Goal: Task Accomplishment & Management: Use online tool/utility

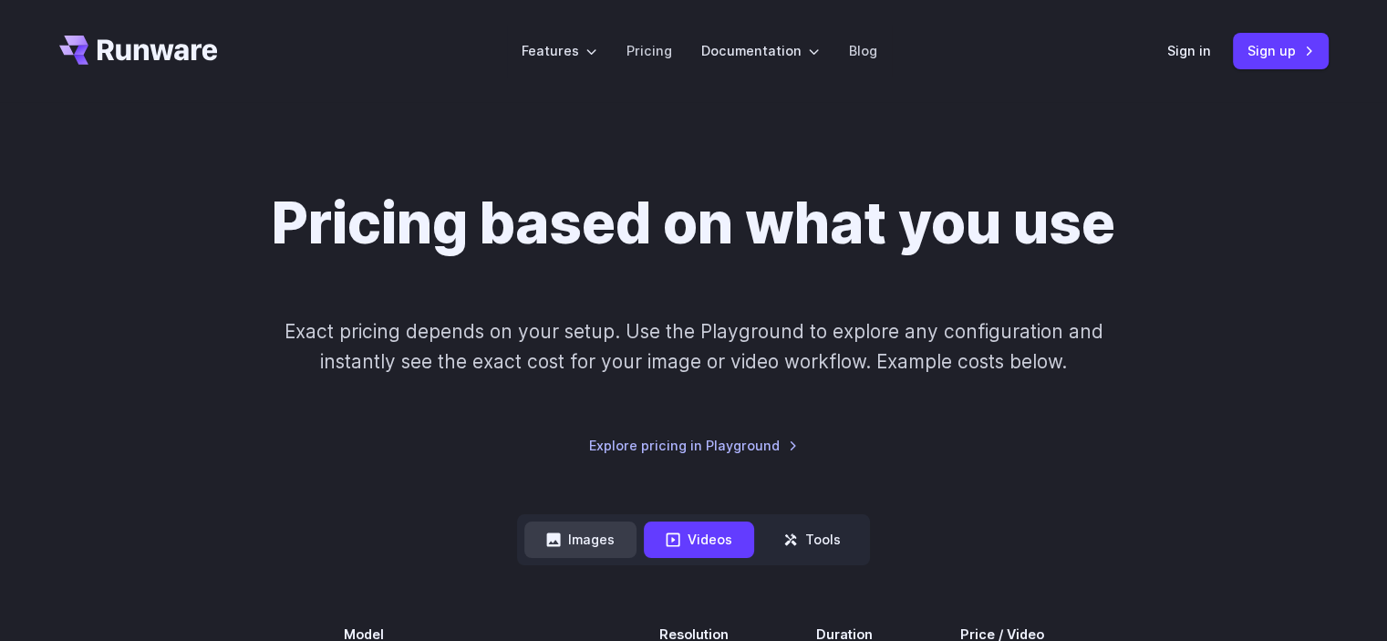
click at [588, 551] on button "Images" at bounding box center [580, 540] width 112 height 36
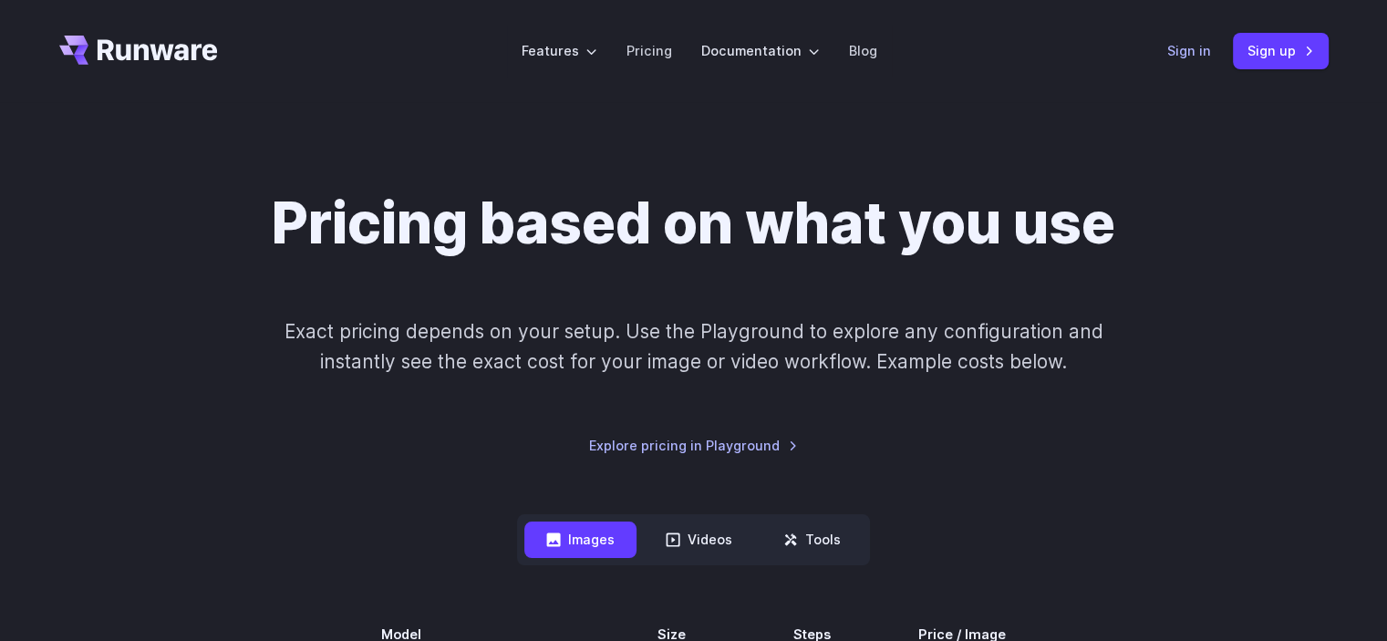
click at [1194, 50] on link "Sign in" at bounding box center [1189, 50] width 44 height 21
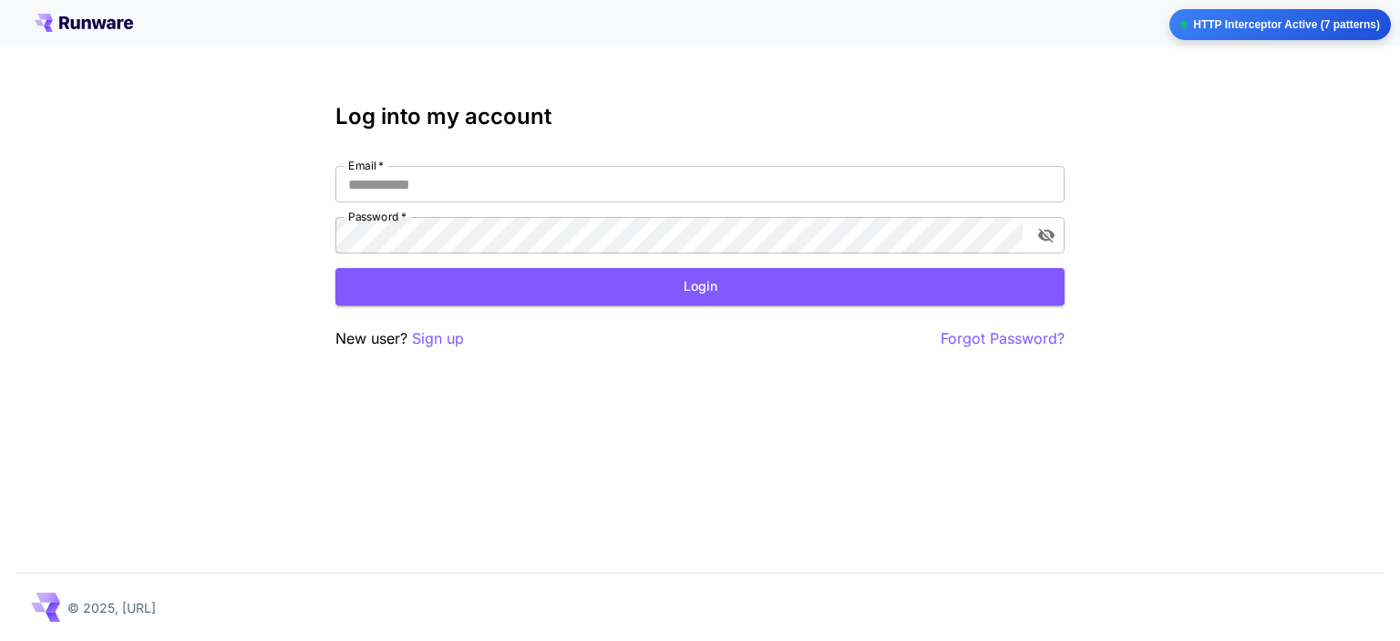
click at [1005, 337] on p "Forgot Password?" at bounding box center [1003, 338] width 124 height 23
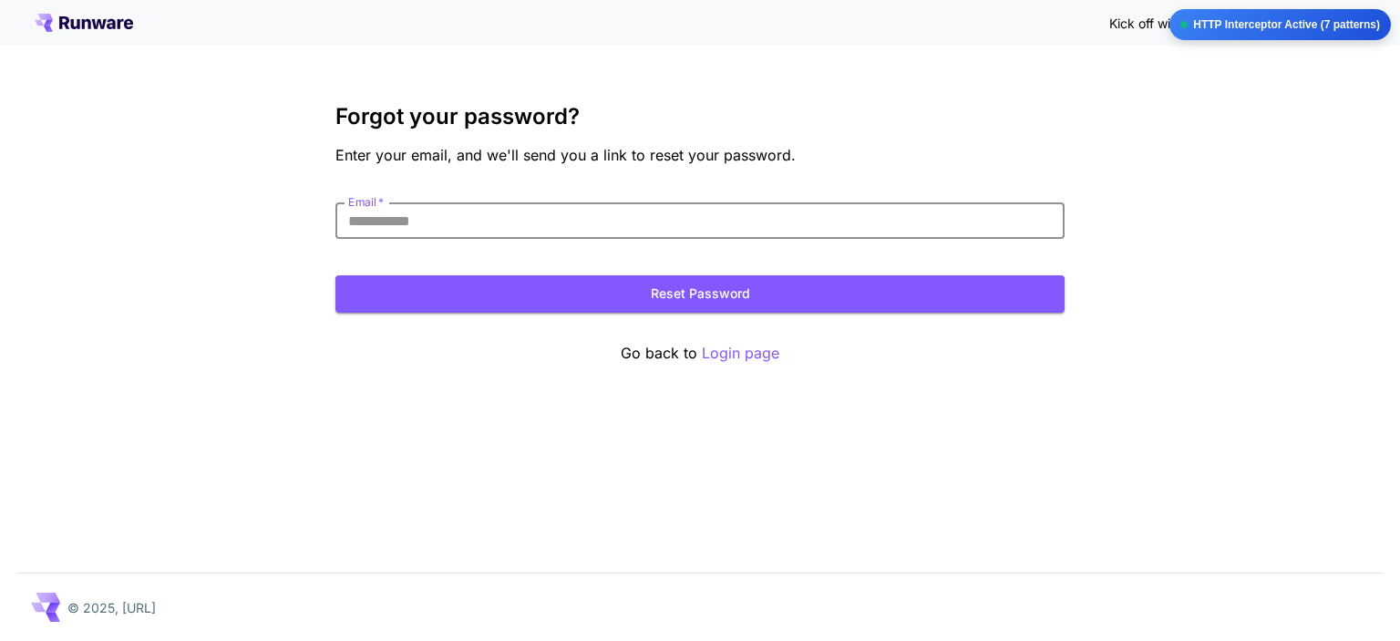
click at [439, 230] on input "Email   *" at bounding box center [700, 220] width 729 height 36
paste input "**********"
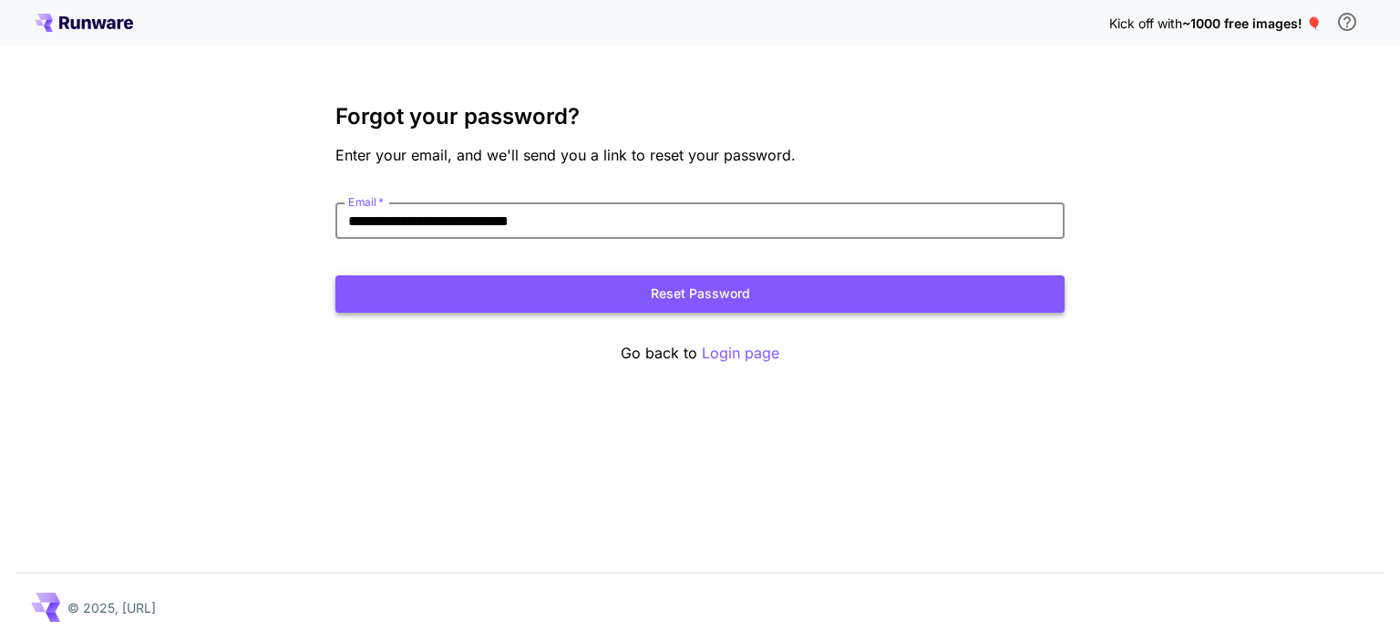
type input "**********"
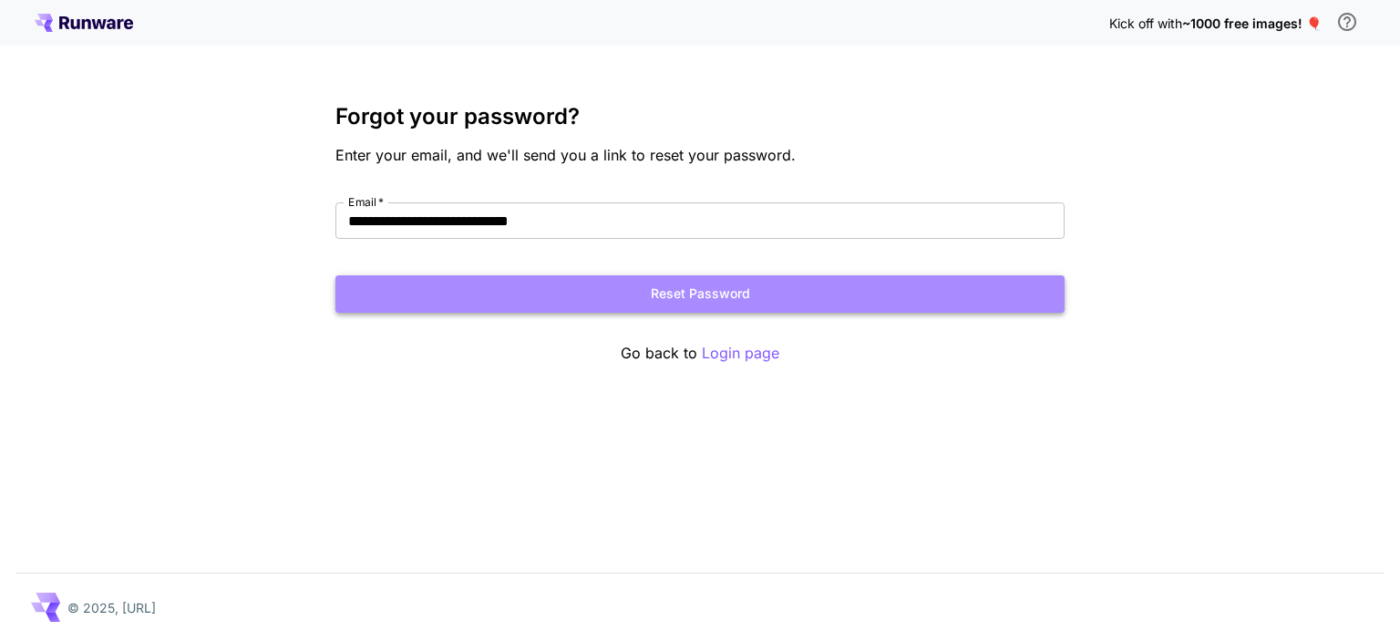
click at [639, 306] on button "Reset Password" at bounding box center [700, 293] width 729 height 37
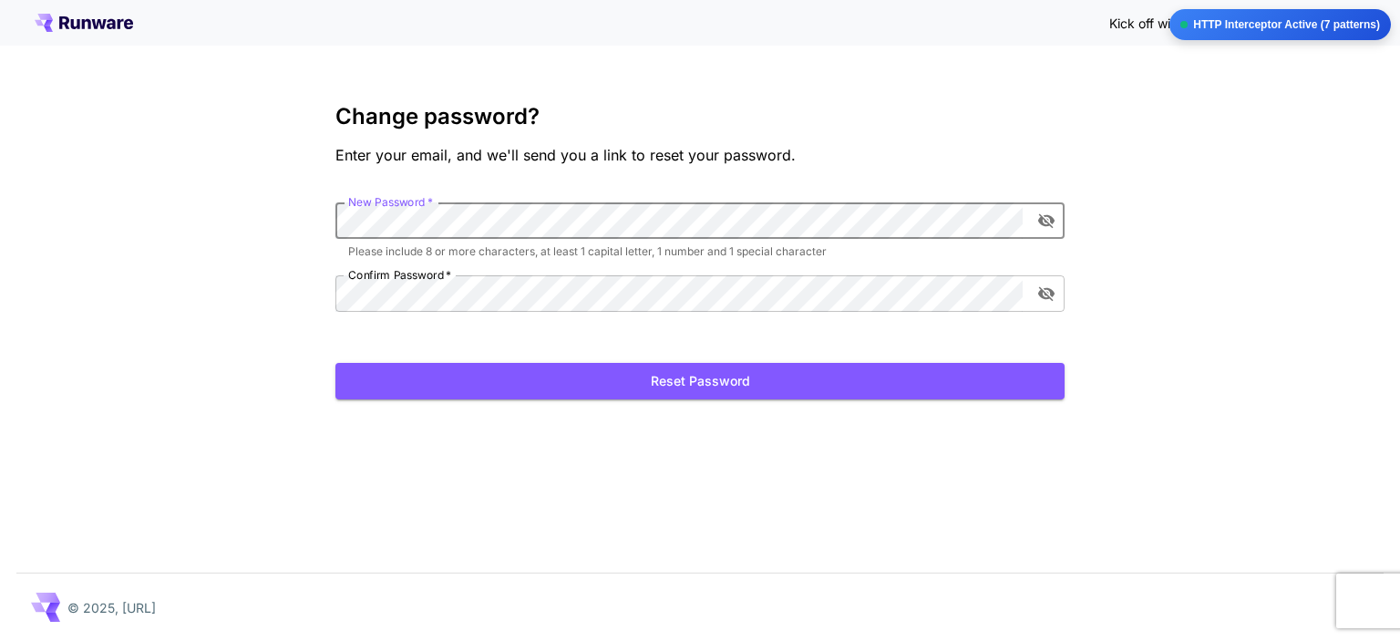
click at [540, 269] on div "New Password   * New Password   * Please include 8 or more characters, at least…" at bounding box center [700, 256] width 729 height 109
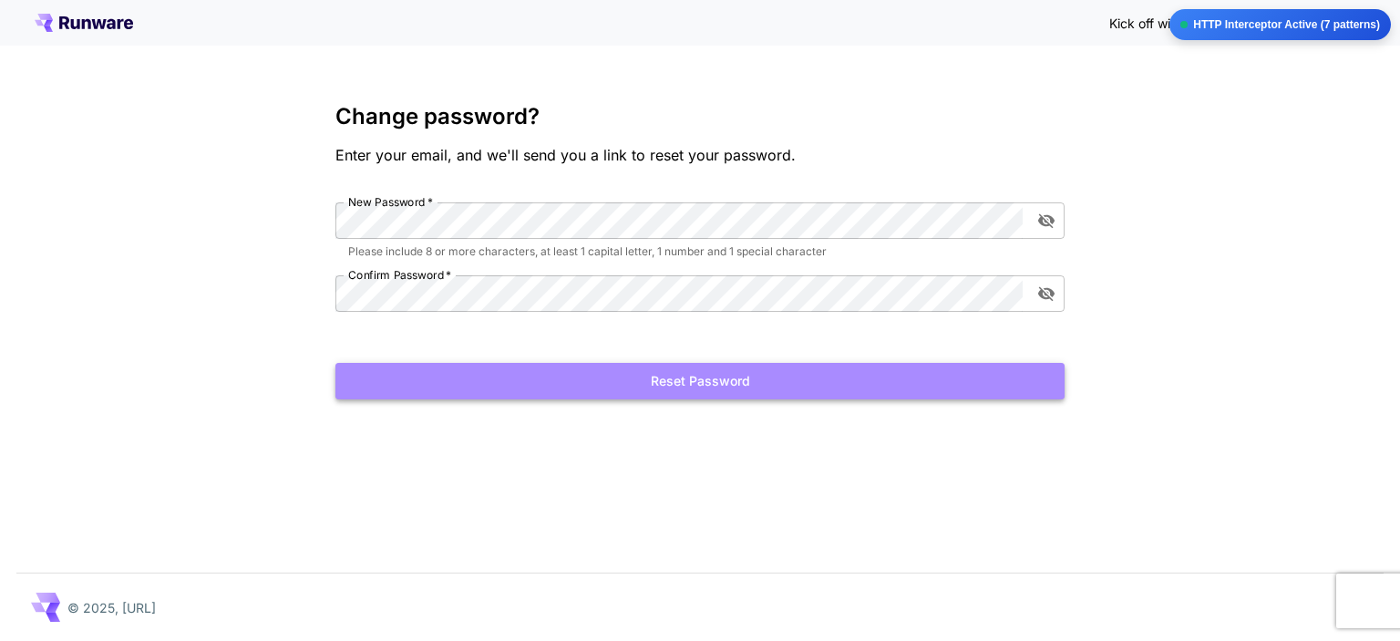
click at [702, 377] on button "Reset Password" at bounding box center [700, 381] width 729 height 37
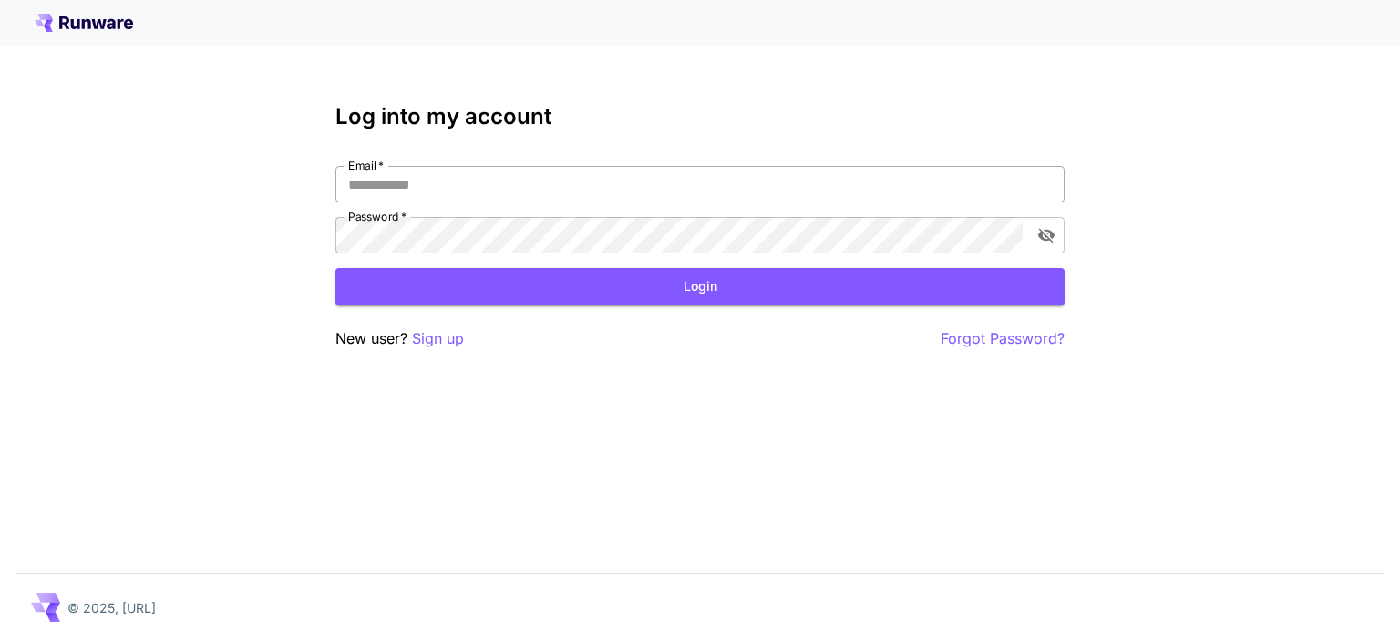
click at [453, 181] on input "Email   *" at bounding box center [700, 184] width 729 height 36
click at [470, 196] on input "Email   *" at bounding box center [700, 184] width 729 height 36
paste input "**********"
type input "**********"
click at [769, 274] on button "Login" at bounding box center [700, 286] width 729 height 37
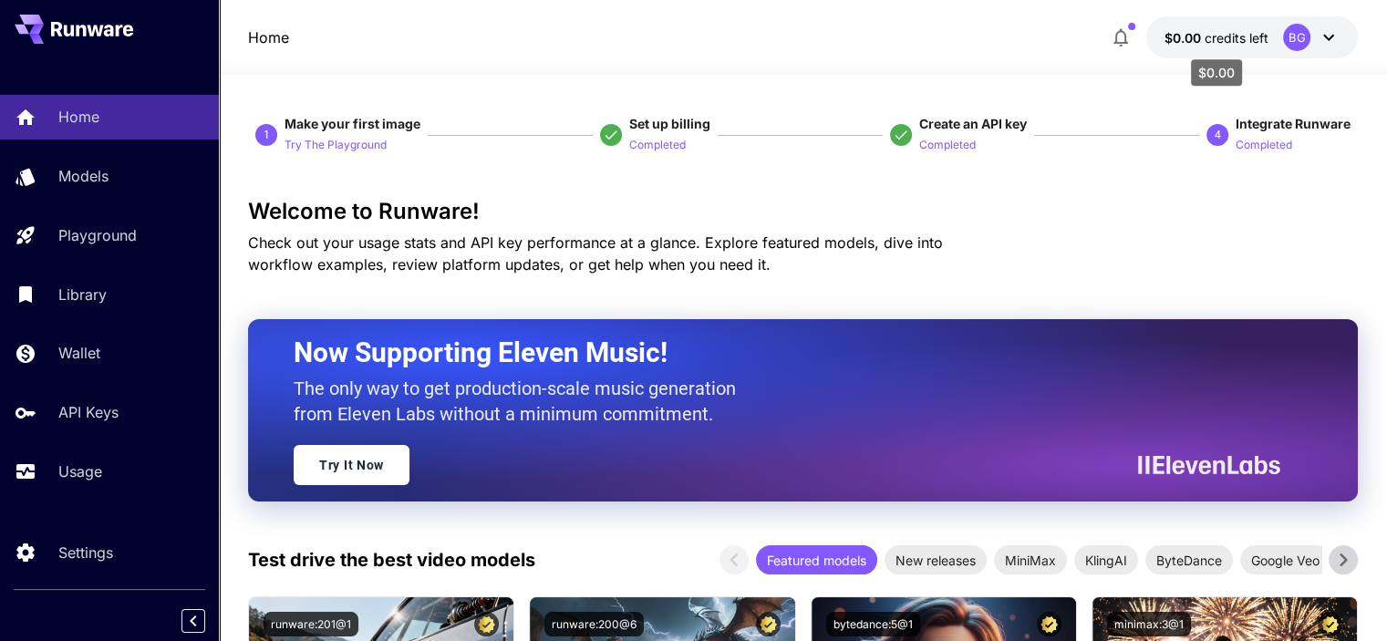
click at [1228, 35] on span "credits left" at bounding box center [1236, 38] width 64 height 16
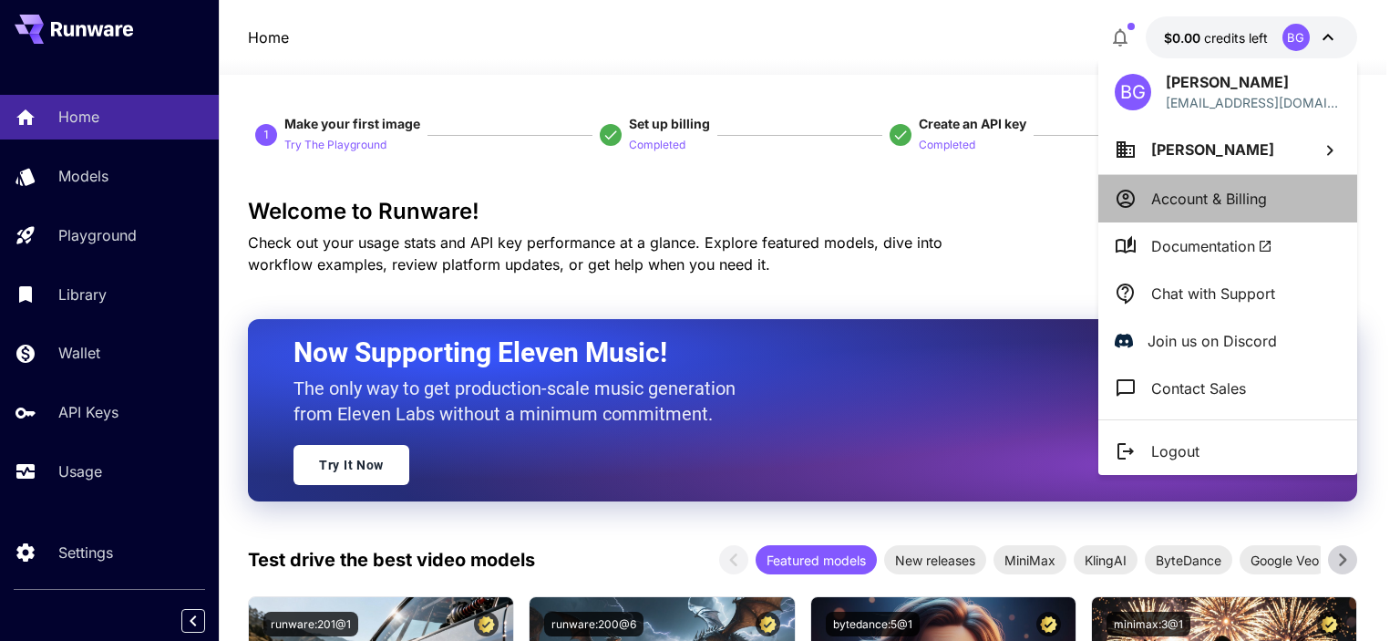
click at [1214, 199] on p "Account & Billing" at bounding box center [1210, 199] width 116 height 22
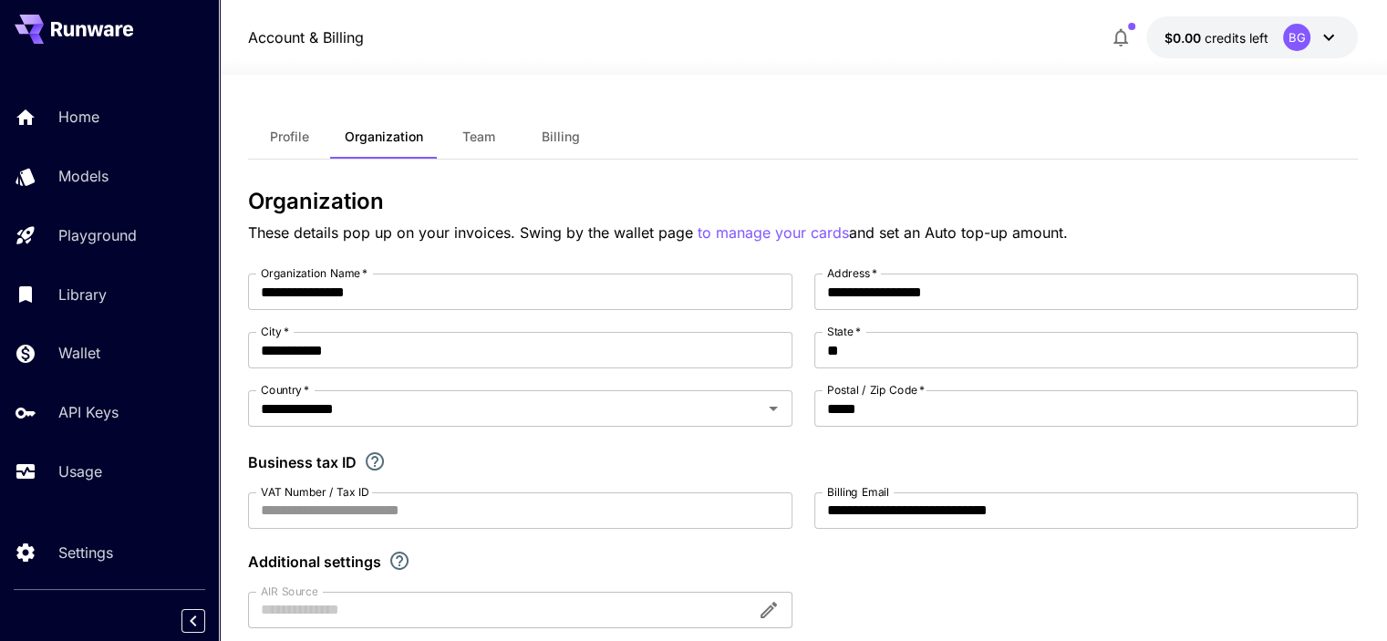
click at [1328, 40] on icon at bounding box center [1329, 37] width 22 height 22
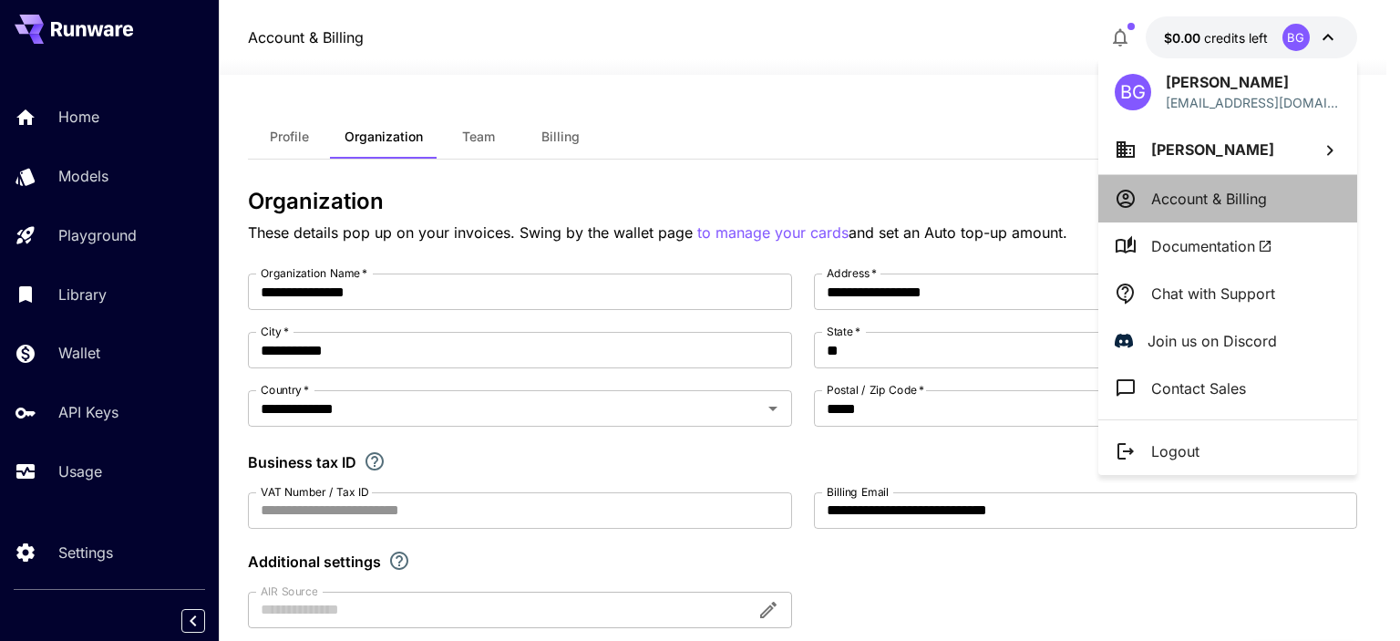
click at [1219, 202] on p "Account & Billing" at bounding box center [1210, 199] width 116 height 22
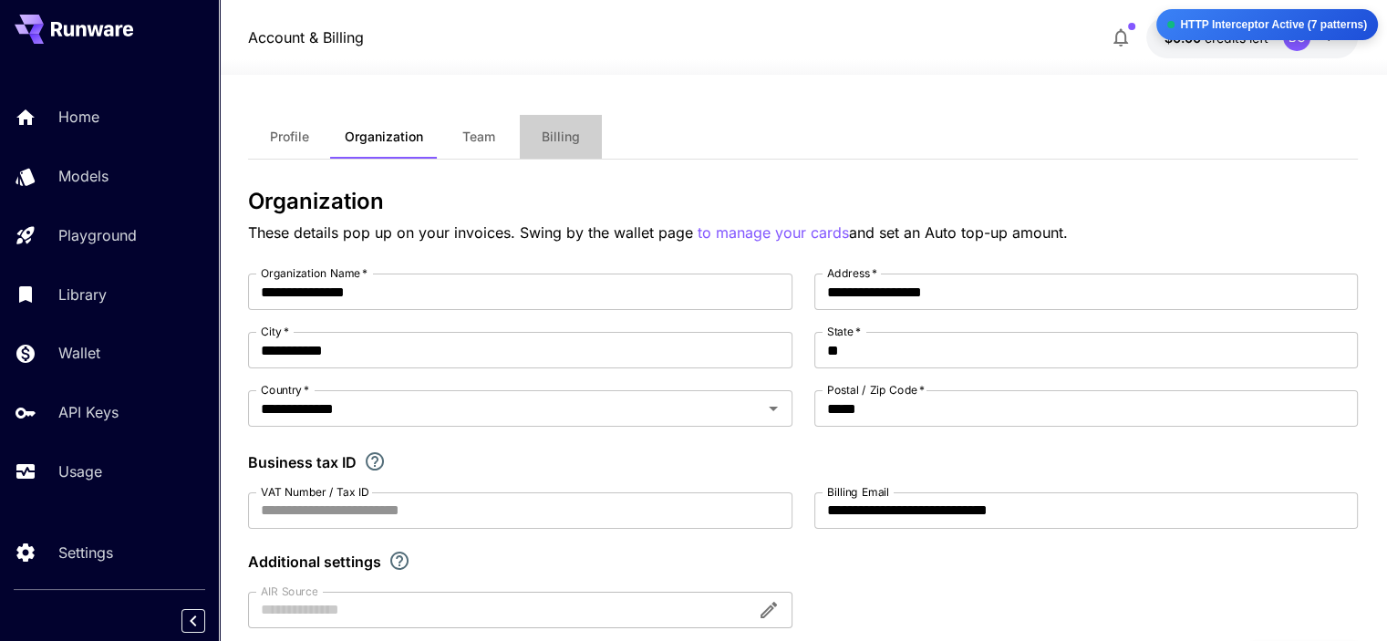
click at [538, 130] on button "Billing" at bounding box center [561, 137] width 82 height 44
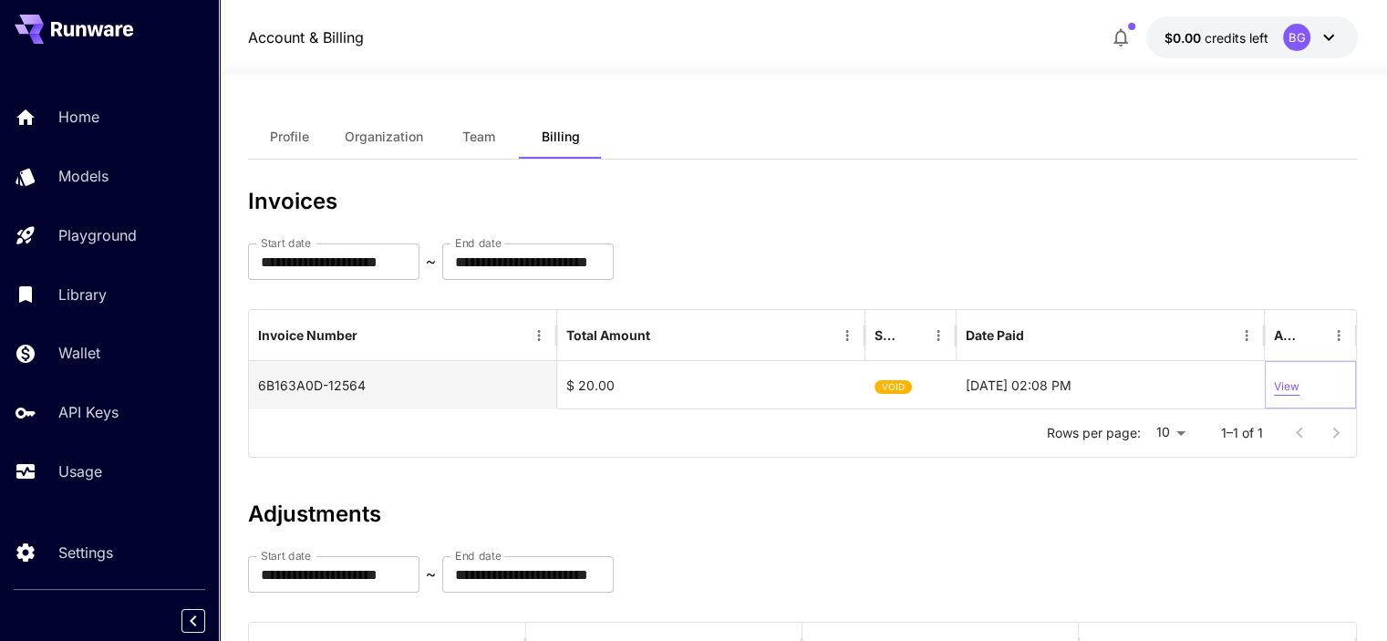
click at [1294, 383] on p "View" at bounding box center [1287, 386] width 26 height 17
click at [1313, 35] on div "BG" at bounding box center [1311, 37] width 57 height 27
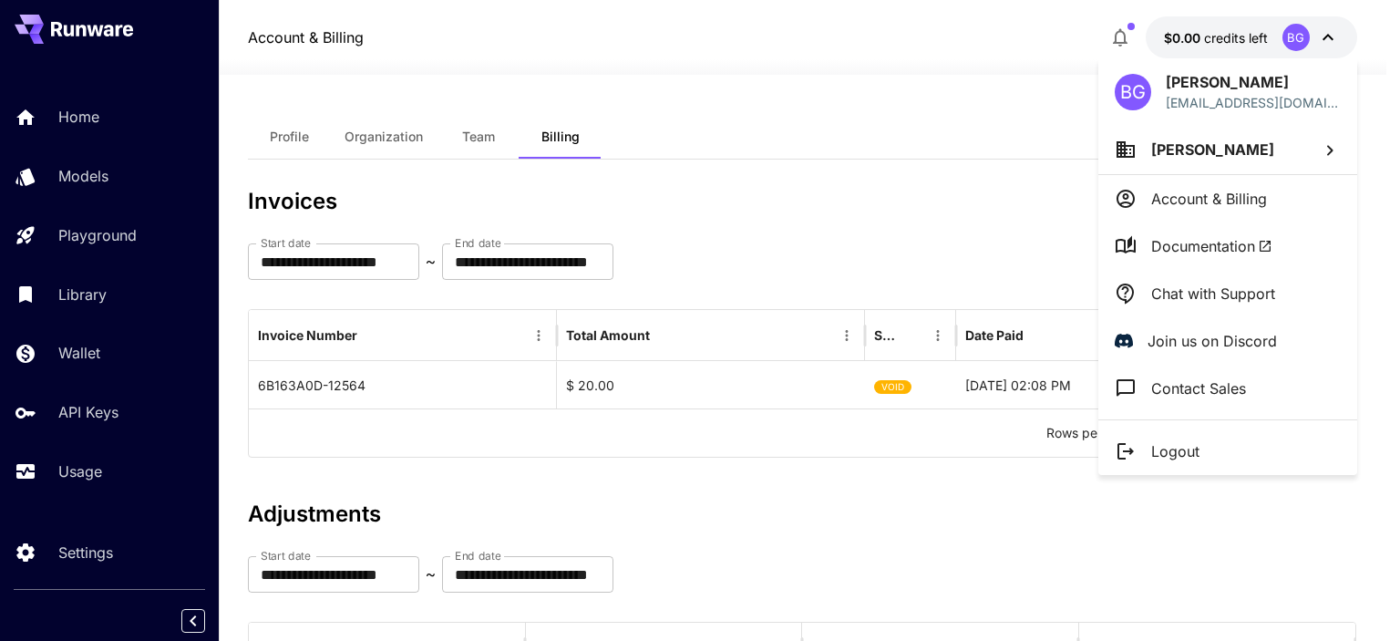
click at [851, 167] on div at bounding box center [700, 320] width 1400 height 641
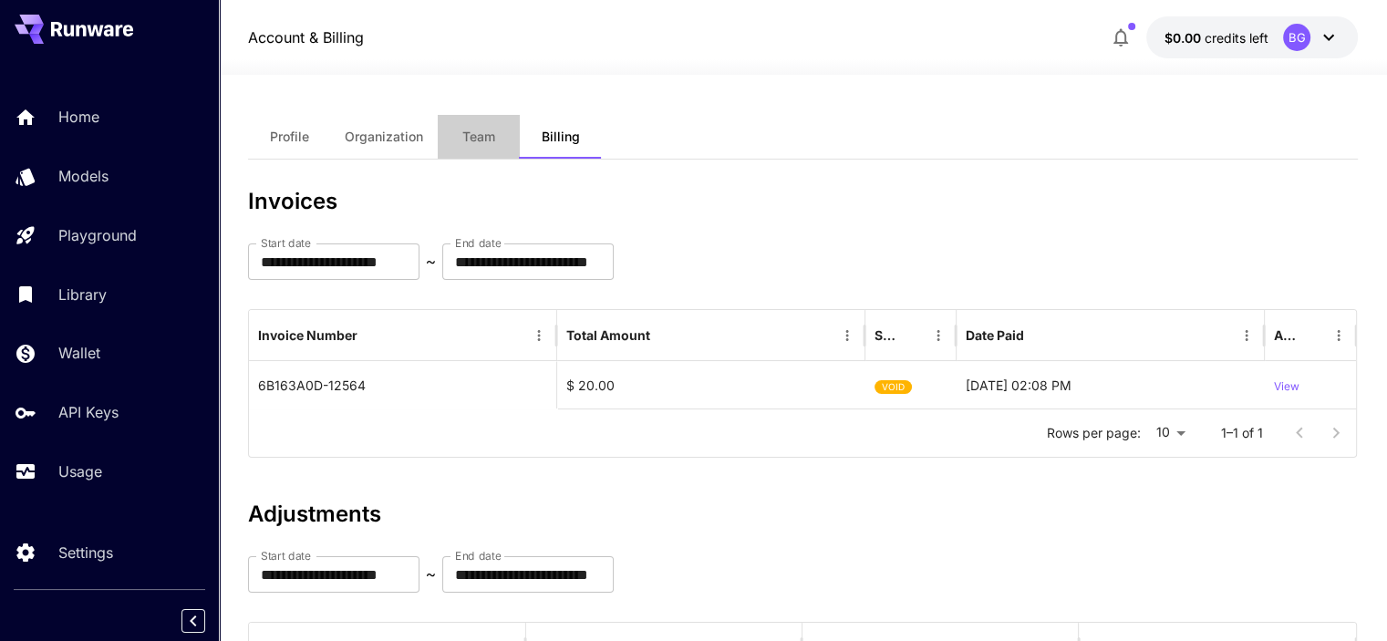
click at [470, 137] on span "Team" at bounding box center [478, 137] width 33 height 16
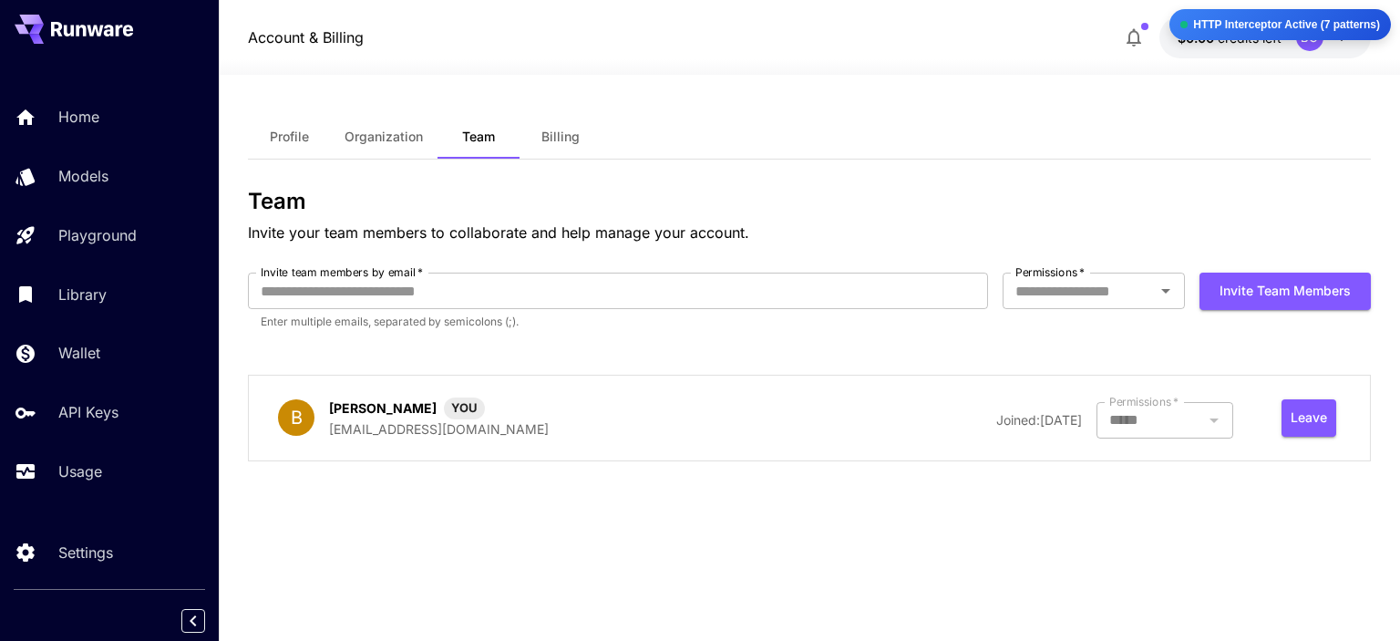
click at [399, 141] on span "Organization" at bounding box center [384, 137] width 78 height 16
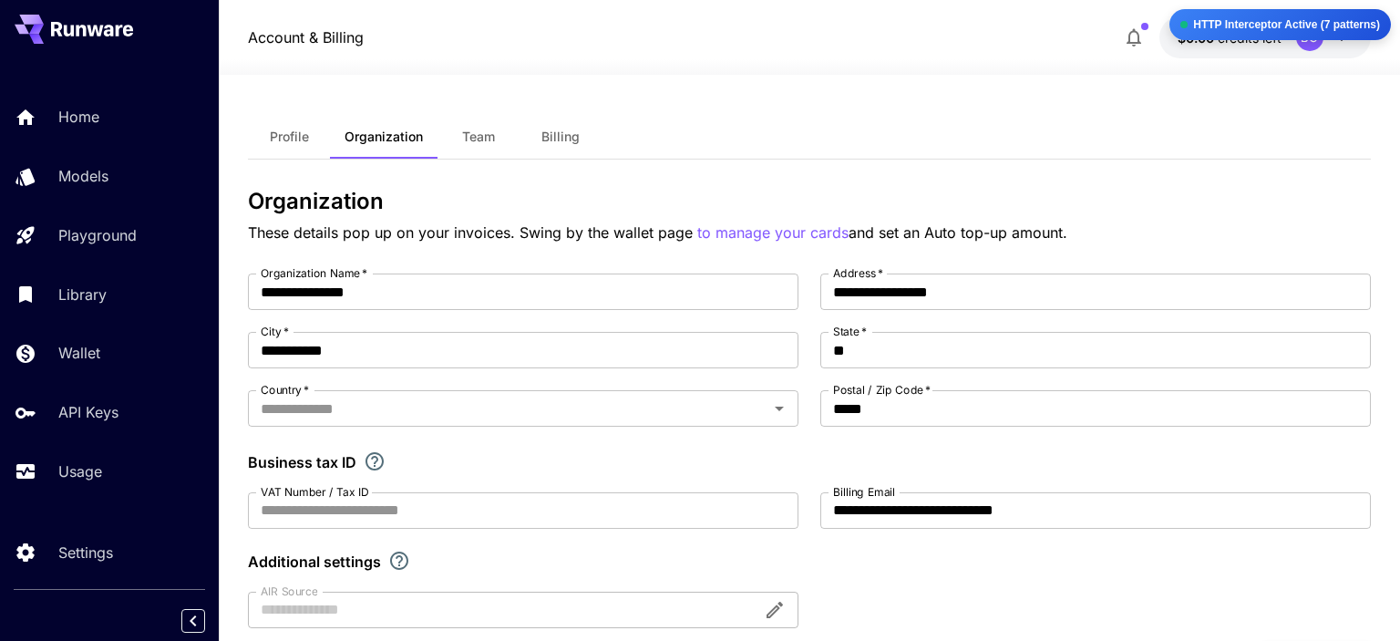
type input "**********"
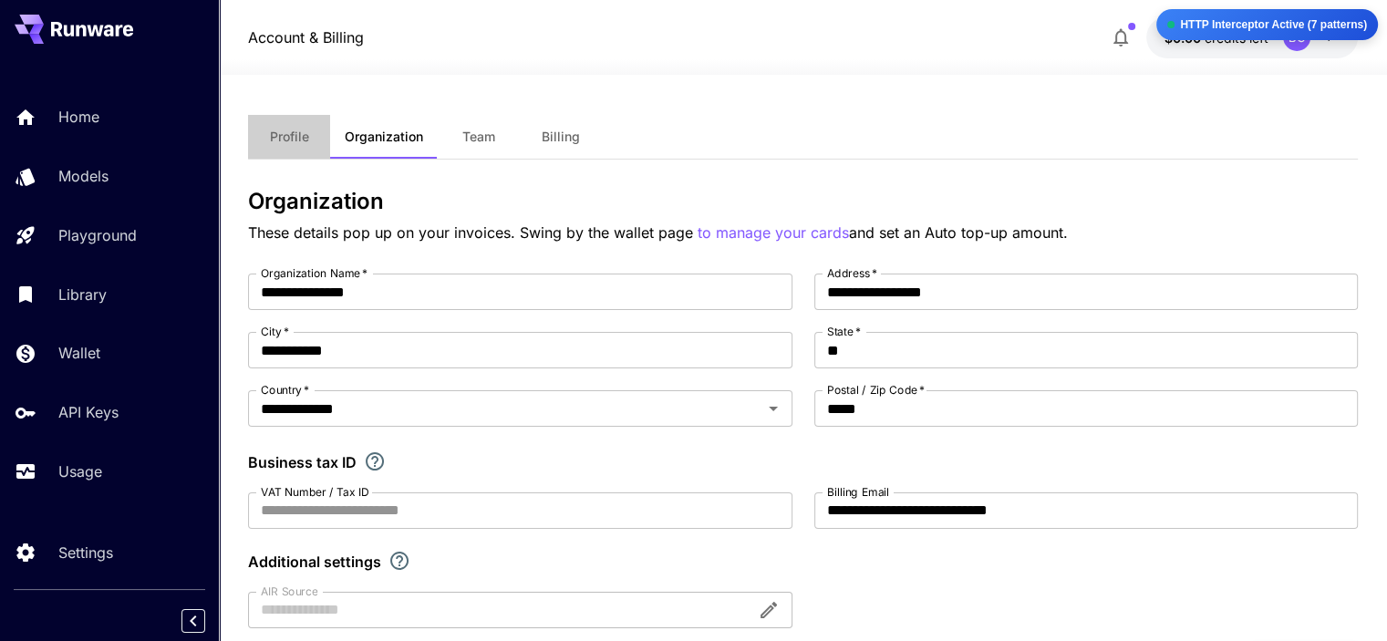
click at [295, 141] on span "Profile" at bounding box center [289, 137] width 39 height 16
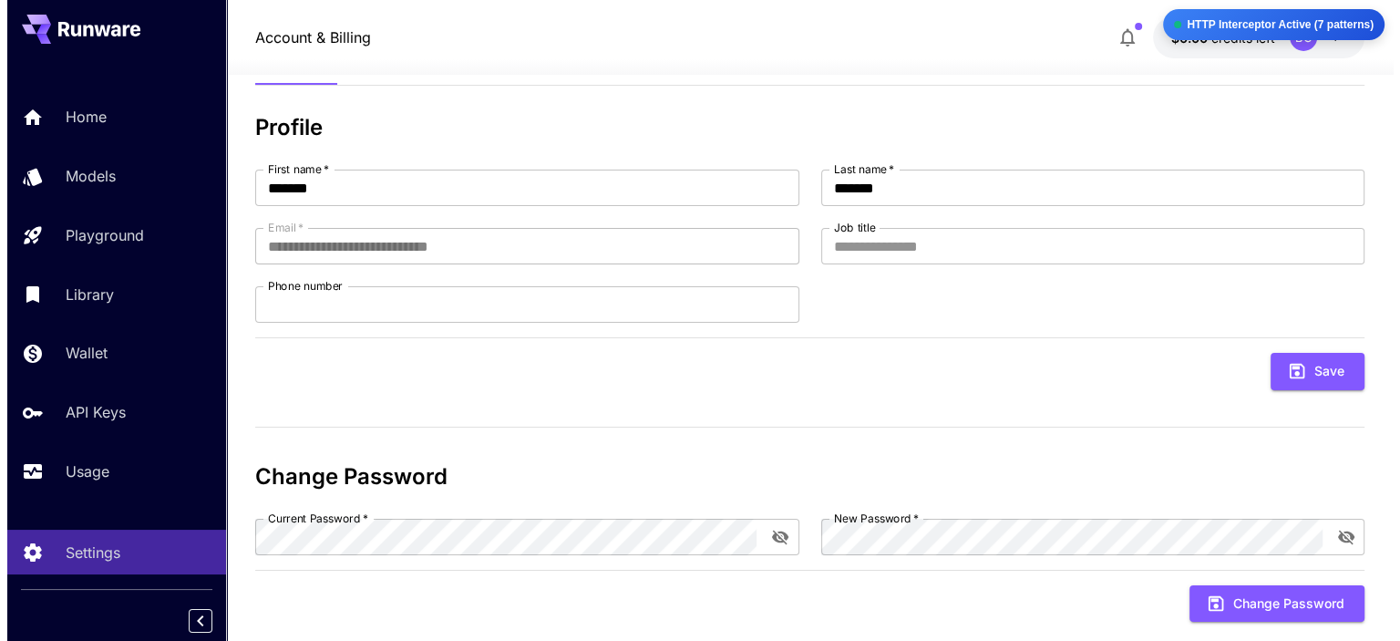
scroll to position [109, 0]
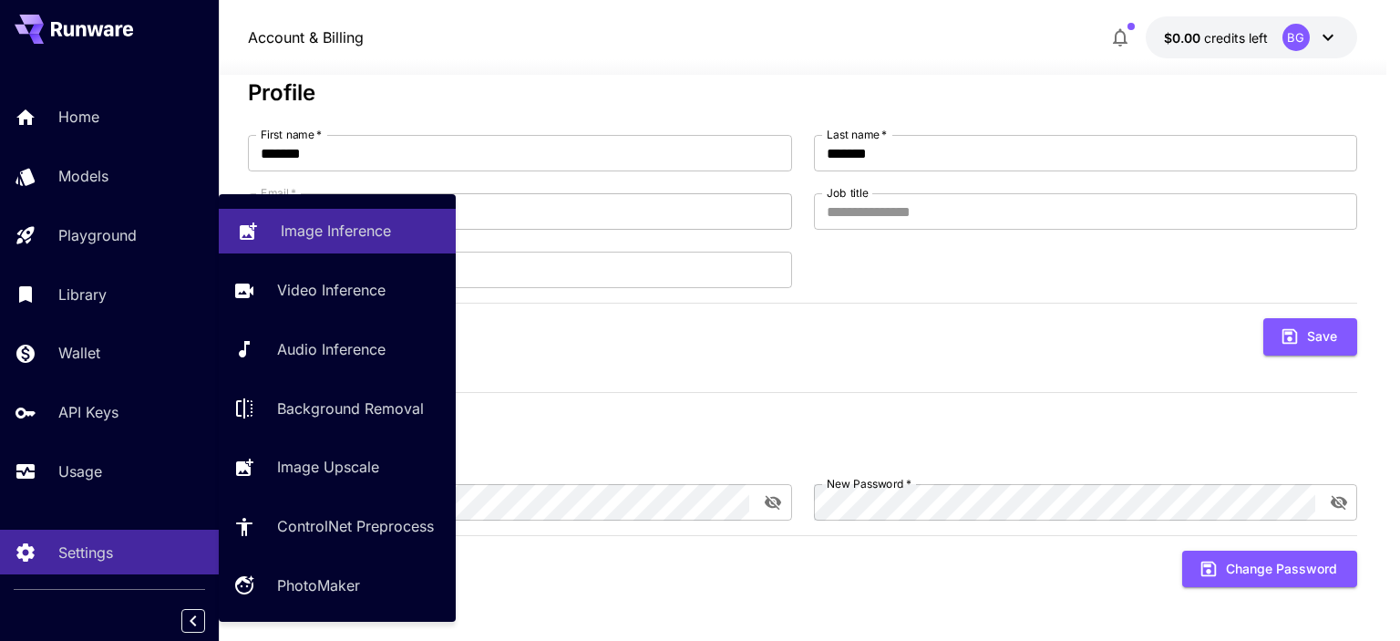
click at [284, 236] on p "Image Inference" at bounding box center [336, 231] width 110 height 22
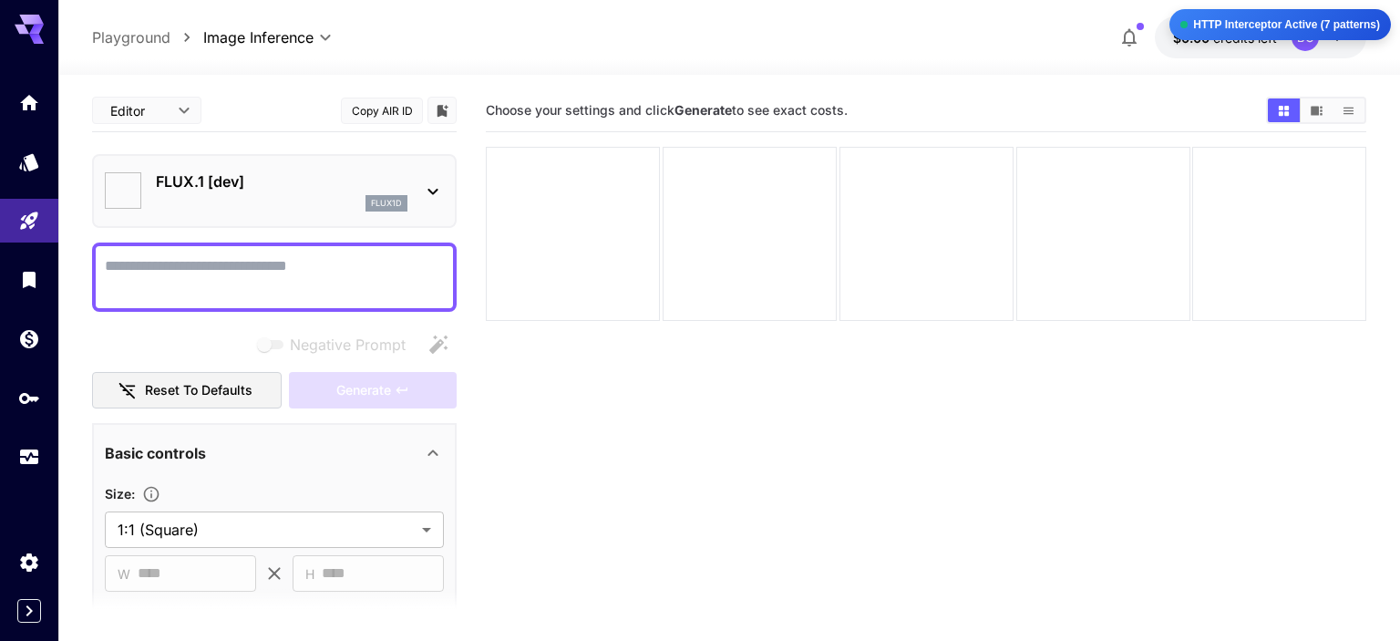
type input "**********"
click at [431, 191] on icon at bounding box center [433, 192] width 10 height 6
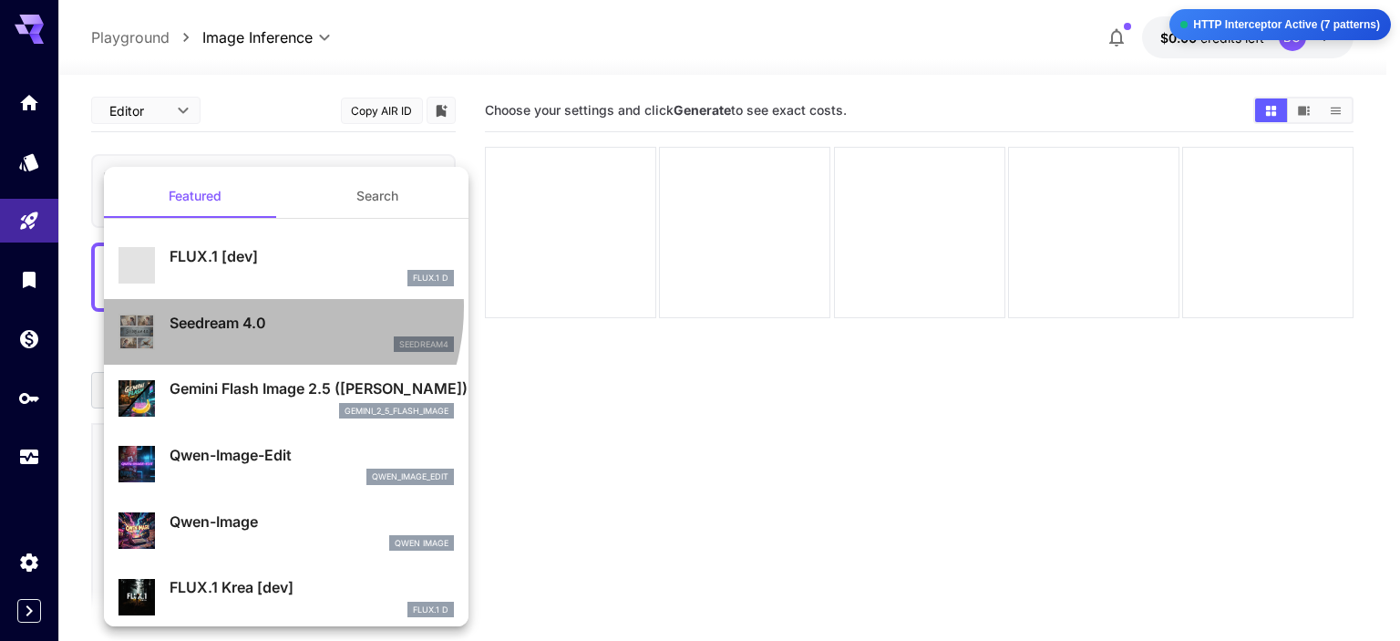
click at [236, 306] on div "Seedream 4.0 seedream4" at bounding box center [287, 333] width 336 height 56
type input "**********"
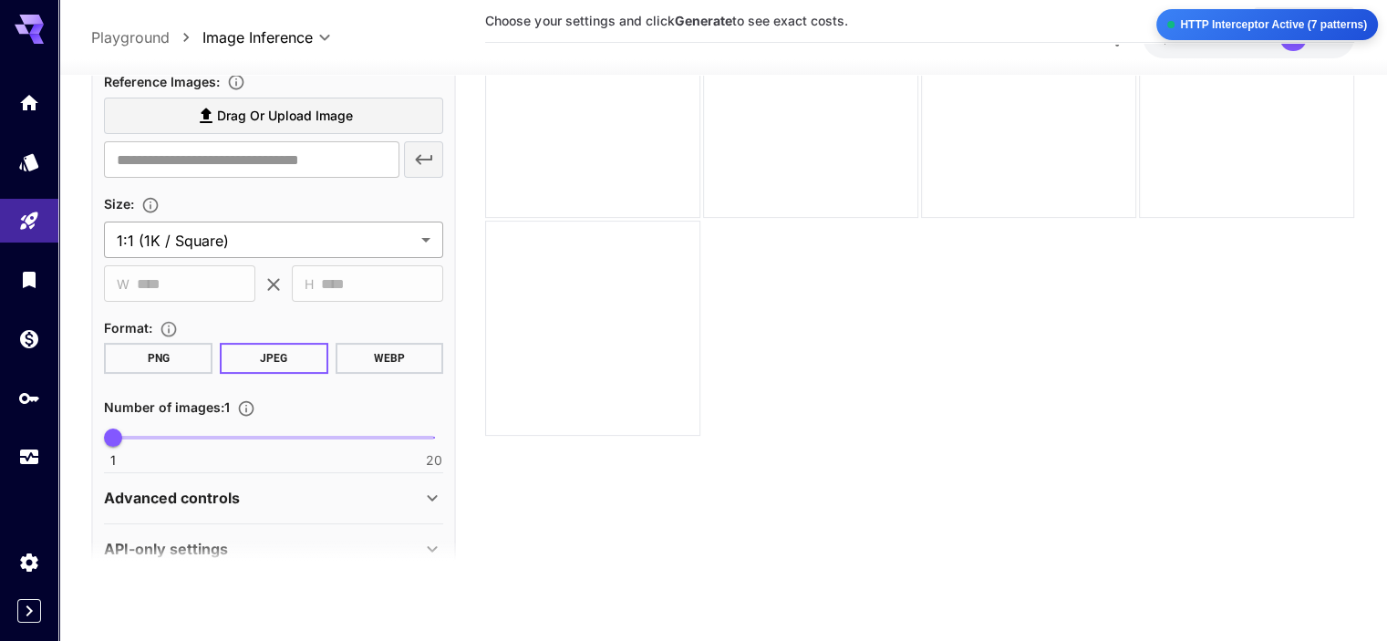
scroll to position [394, 0]
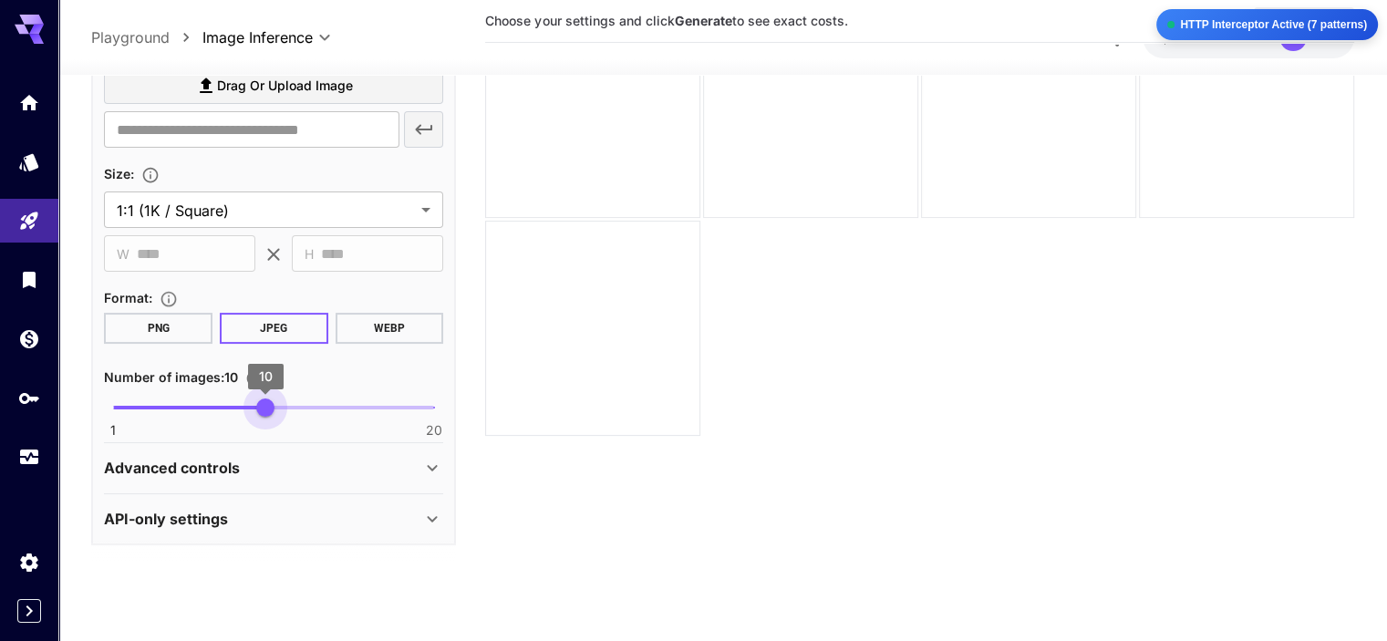
type input "*"
drag, startPoint x: 111, startPoint y: 404, endPoint x: 247, endPoint y: 400, distance: 135.9
click at [247, 400] on span "9" at bounding box center [249, 407] width 18 height 18
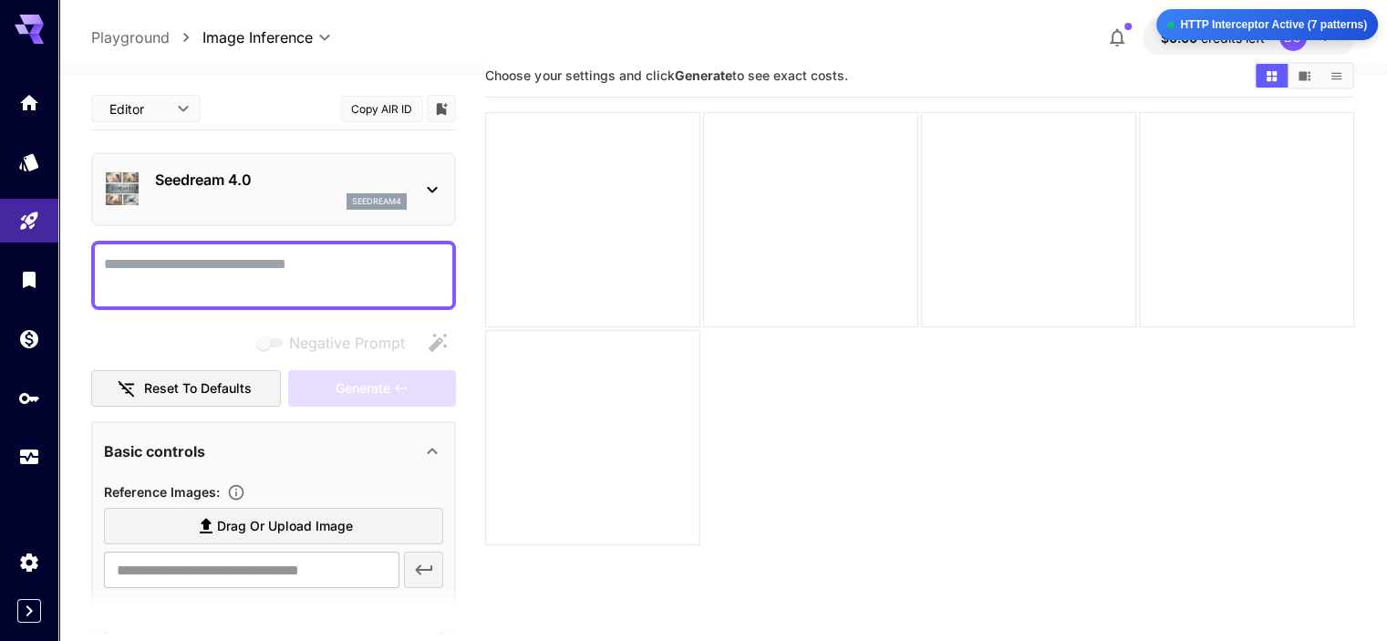
scroll to position [0, 0]
